Goal: Check status: Check status

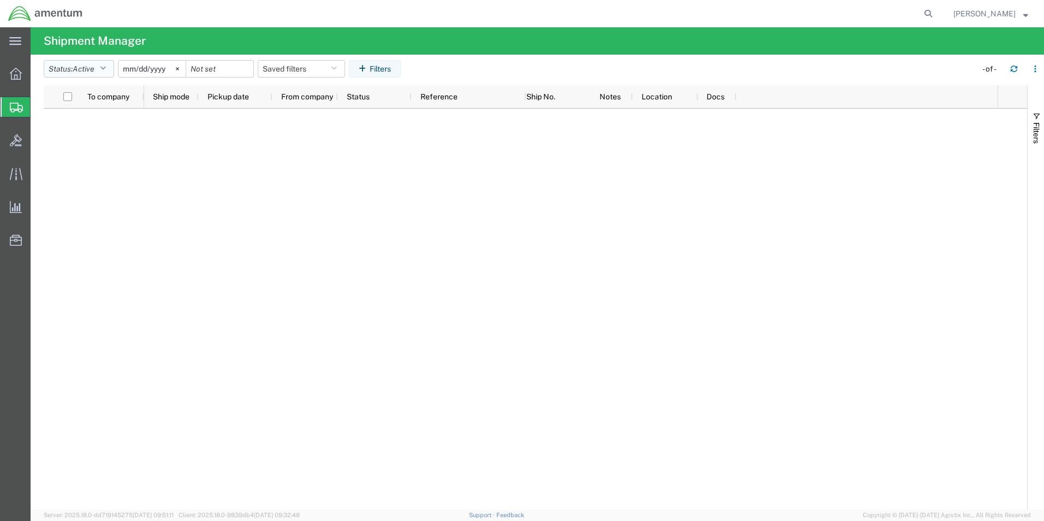
click at [106, 66] on icon "button" at bounding box center [103, 69] width 6 height 8
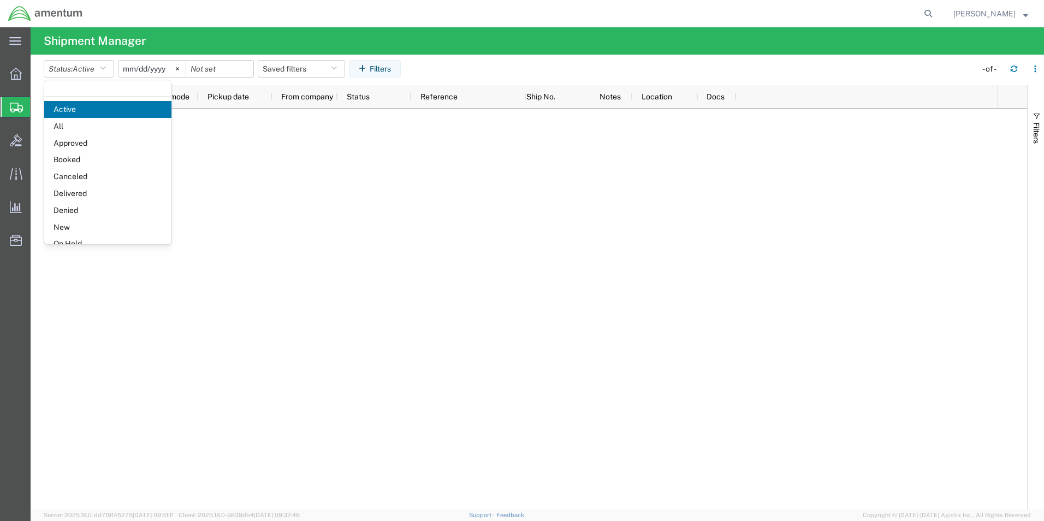
drag, startPoint x: 81, startPoint y: 130, endPoint x: 85, endPoint y: 125, distance: 6.6
click at [81, 129] on span "All" at bounding box center [107, 126] width 127 height 17
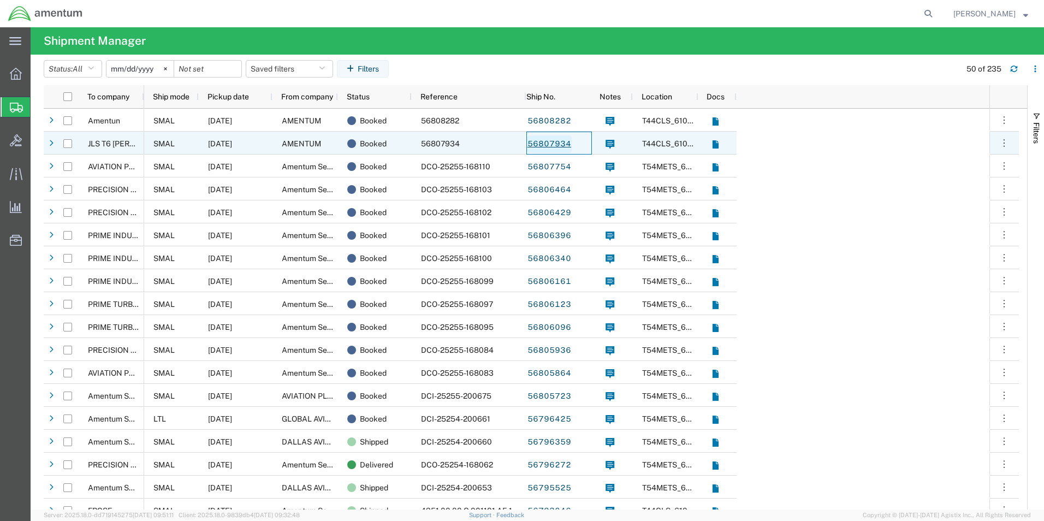
click at [549, 144] on link "56807934" at bounding box center [549, 143] width 45 height 17
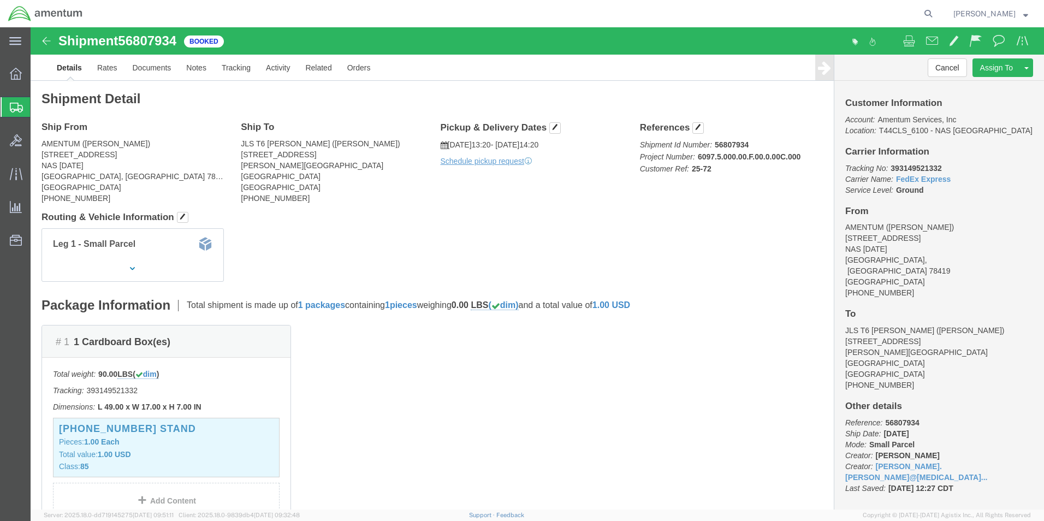
click img
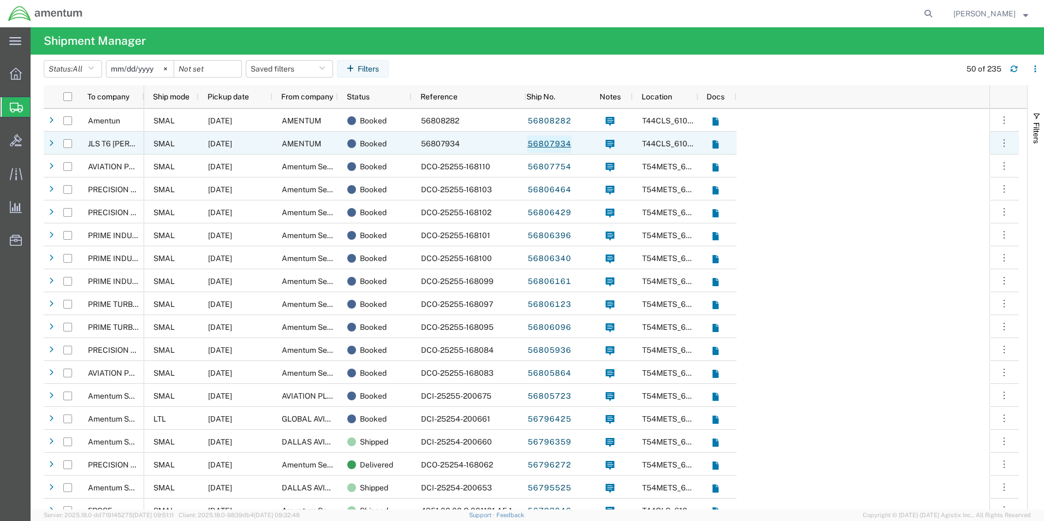
click at [550, 145] on link "56807934" at bounding box center [549, 143] width 45 height 17
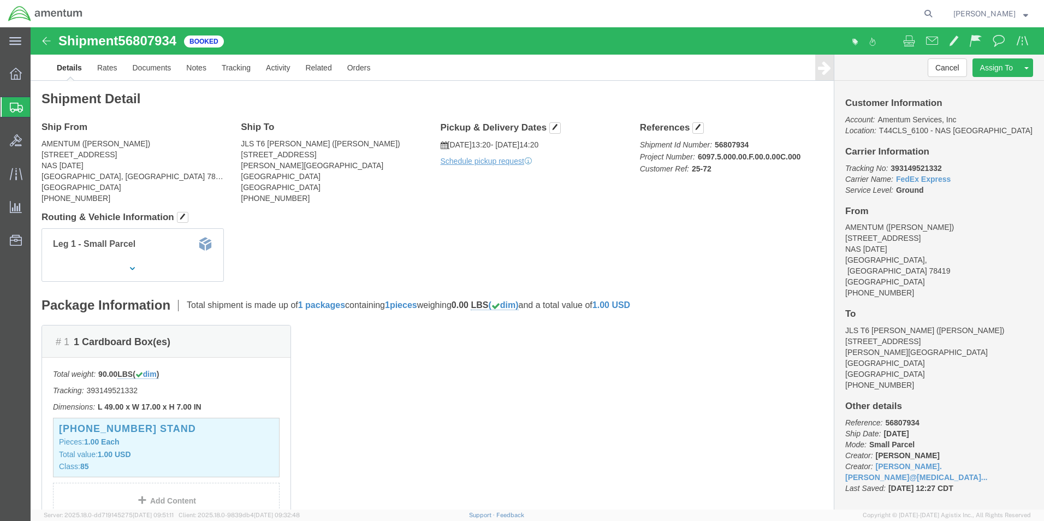
drag, startPoint x: 21, startPoint y: 107, endPoint x: 37, endPoint y: 97, distance: 19.4
click at [21, 105] on icon at bounding box center [16, 108] width 13 height 10
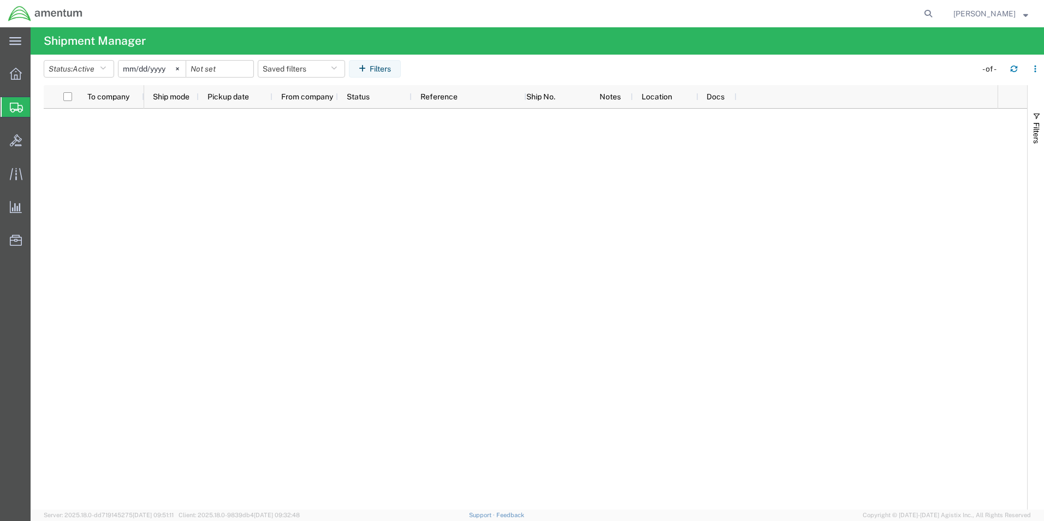
click at [16, 109] on icon at bounding box center [16, 108] width 13 height 10
click at [105, 67] on icon "button" at bounding box center [103, 69] width 6 height 8
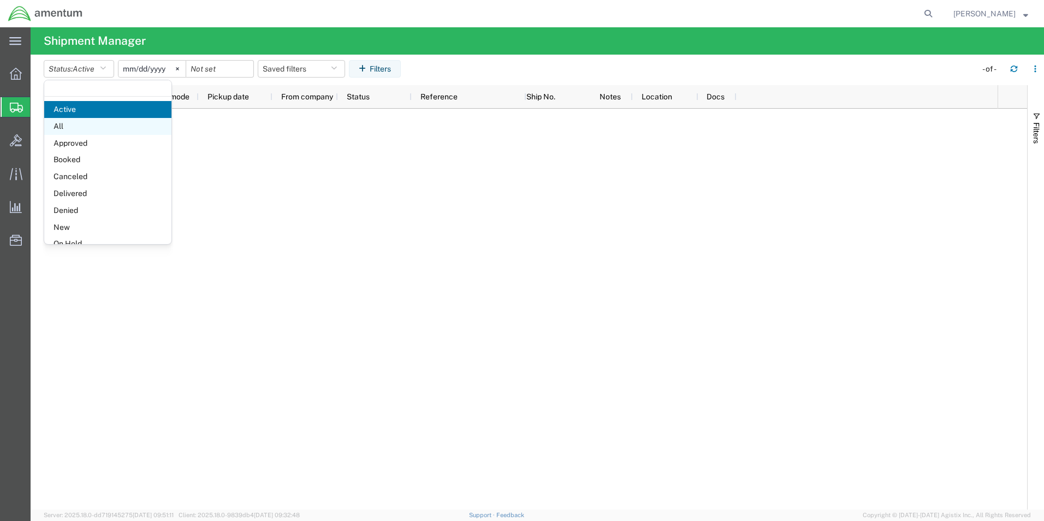
click at [77, 123] on span "All" at bounding box center [107, 126] width 127 height 17
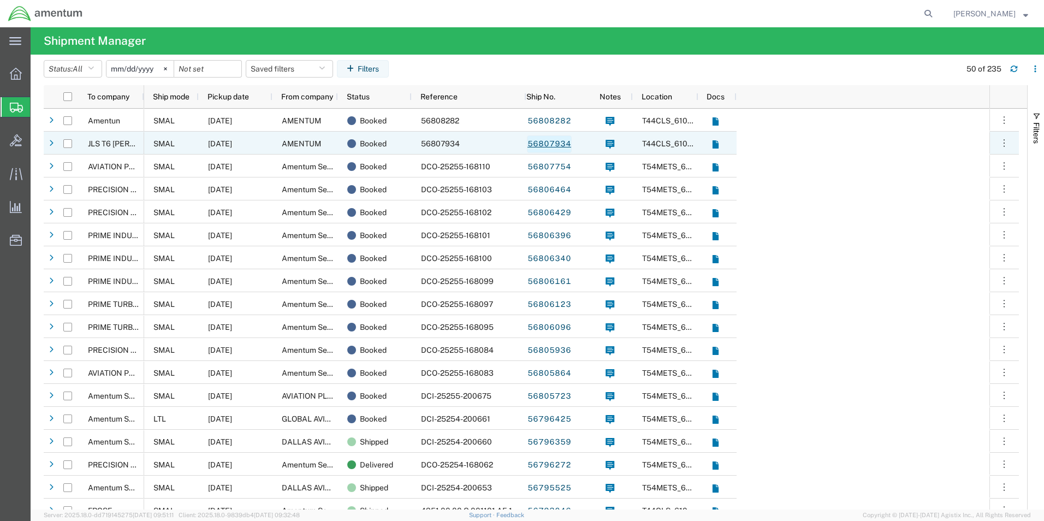
click at [544, 146] on link "56807934" at bounding box center [549, 143] width 45 height 17
